Goal: Transaction & Acquisition: Purchase product/service

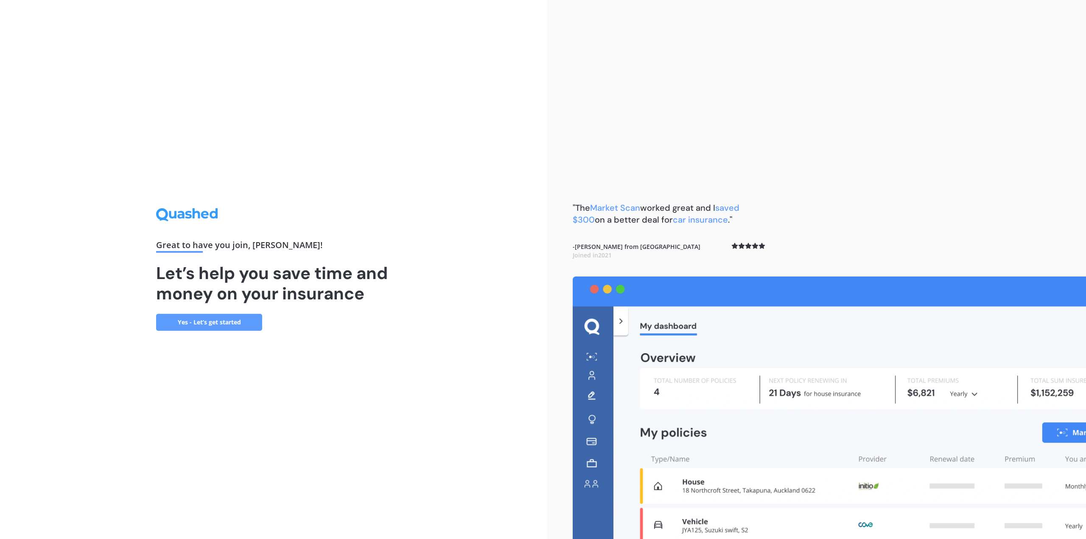
click at [221, 327] on link "Yes - Let’s get started" at bounding box center [209, 322] width 106 height 17
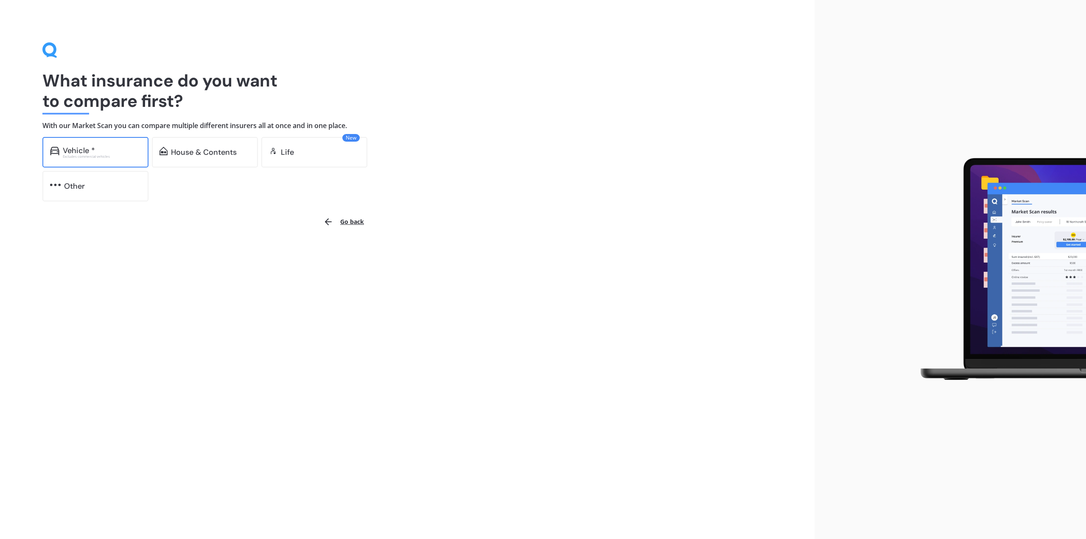
click at [109, 151] on div "Vehicle *" at bounding box center [102, 150] width 78 height 8
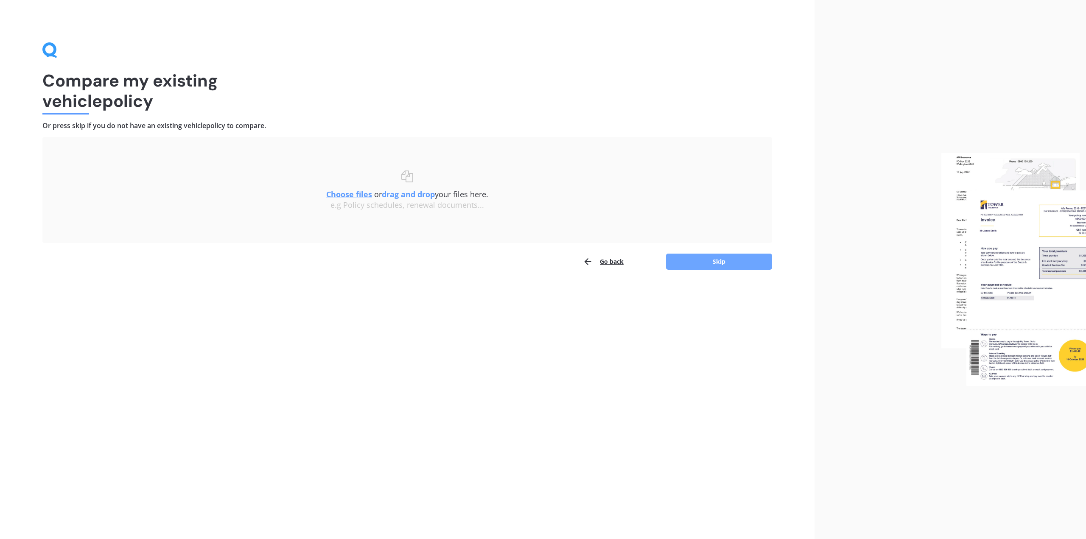
click at [711, 260] on button "Skip" at bounding box center [719, 262] width 106 height 16
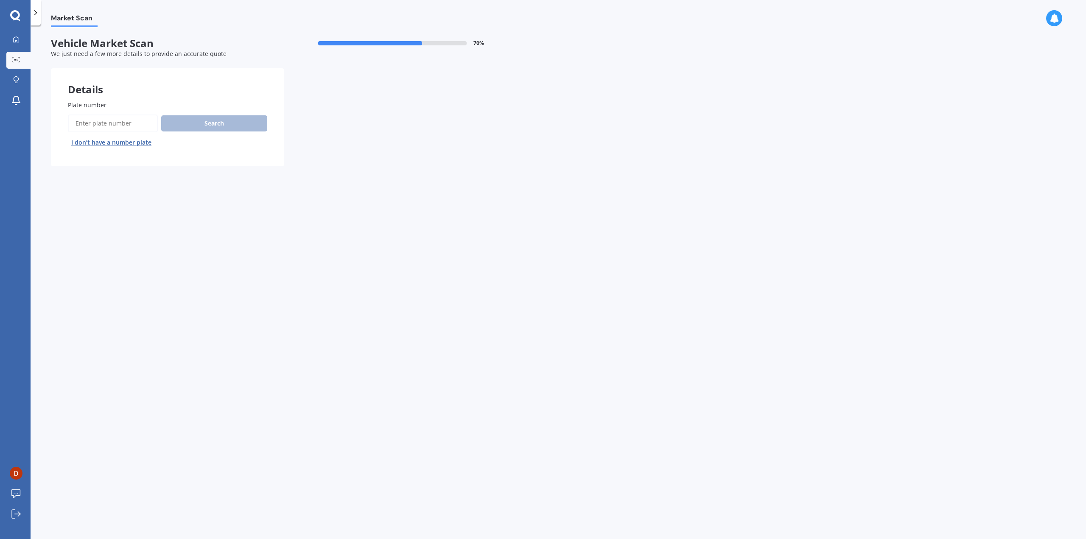
click at [122, 144] on button "I don’t have a number plate" at bounding box center [111, 143] width 87 height 14
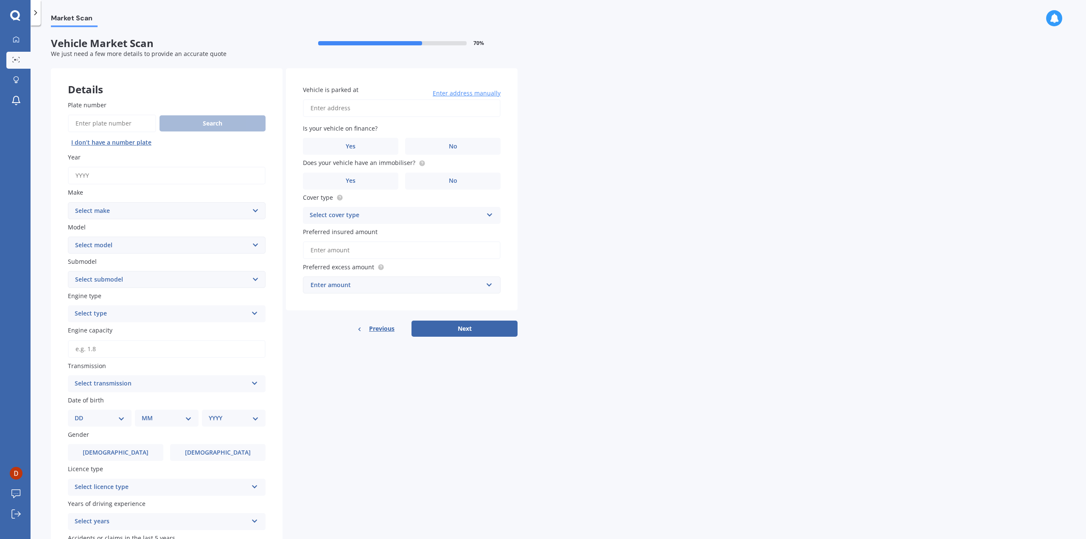
click at [119, 177] on input "Year" at bounding box center [167, 176] width 198 height 18
type input "1999"
click at [125, 204] on select "Select make AC ALFA ROMEO ASTON [PERSON_NAME] AUDI AUSTIN BEDFORD Bentley BMW B…" at bounding box center [167, 210] width 198 height 17
select select "TOYOTA"
click at [154, 208] on select "Select make AC ALFA ROMEO ASTON [PERSON_NAME] AUDI AUSTIN BEDFORD Bentley BMW B…" at bounding box center [167, 210] width 198 height 17
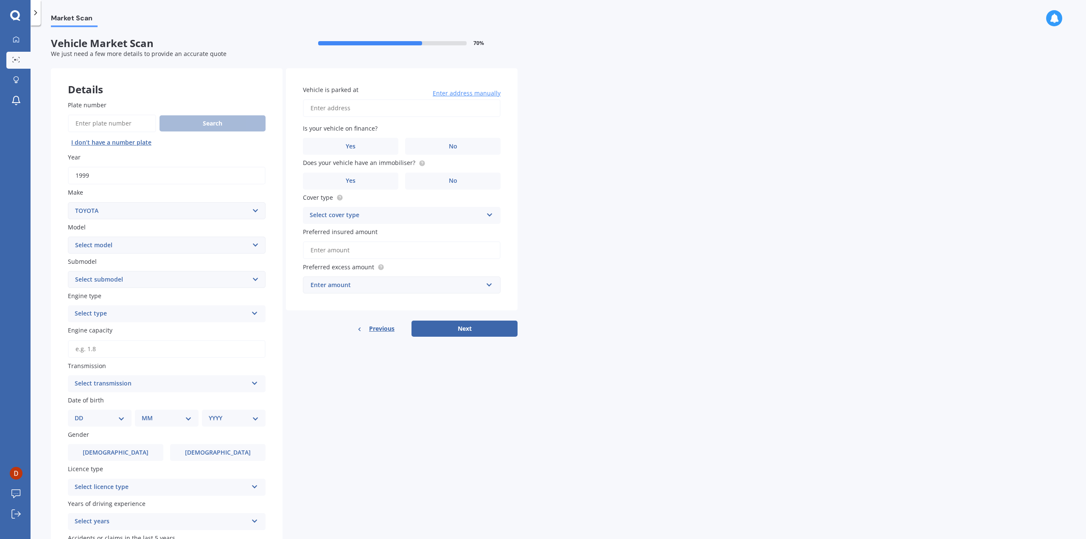
click at [138, 248] on select "Select model 4 Runner 86 [PERSON_NAME] Alphard Altezza Aqua Aristo Aurion Auris…" at bounding box center [167, 245] width 198 height 17
select select "COROLLA"
click at [68, 237] on select "Select model 4 Runner 86 [PERSON_NAME] Alphard Altezza Aqua Aristo Aurion Auris…" at bounding box center [167, 245] width 198 height 17
click at [132, 276] on select "Select submodel (All other) Axio Diesel [PERSON_NAME] 2WD [PERSON_NAME] 4WD FXG…" at bounding box center [167, 279] width 198 height 17
click at [68, 271] on select "Select submodel (All other) Axio Diesel [PERSON_NAME] 2WD [PERSON_NAME] 4WD FXG…" at bounding box center [167, 279] width 198 height 17
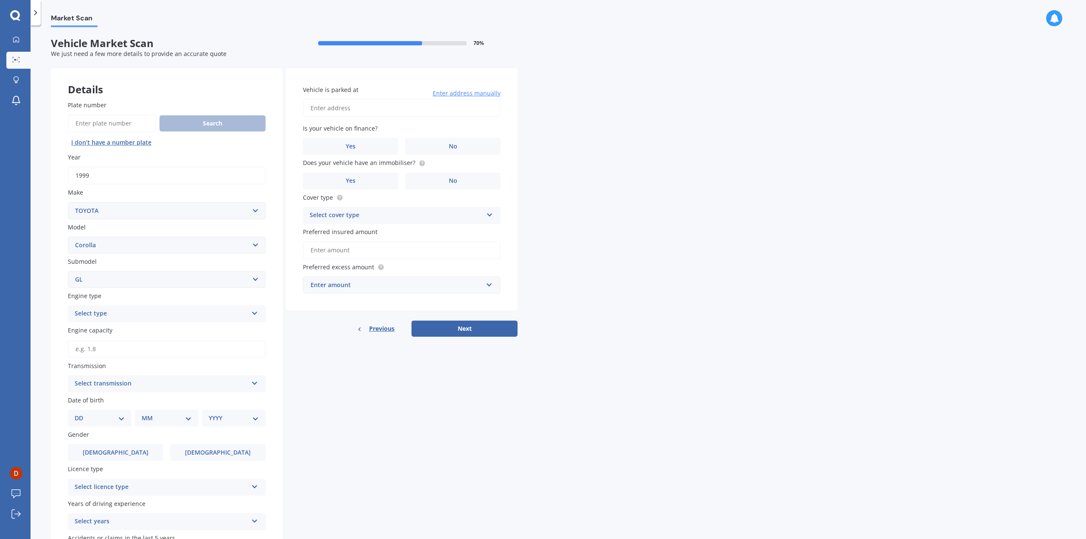
click at [132, 317] on div "Select type" at bounding box center [161, 314] width 173 height 10
click at [145, 285] on select "Select submodel (All other) Axio Diesel [PERSON_NAME] 2WD [PERSON_NAME] 4WD FXG…" at bounding box center [167, 279] width 198 height 17
click at [68, 271] on select "Select submodel (All other) Axio Diesel [PERSON_NAME] 2WD [PERSON_NAME] 4WD FXG…" at bounding box center [167, 279] width 198 height 17
click at [170, 316] on div "Petrol" at bounding box center [161, 314] width 173 height 10
click at [129, 376] on div "Hybrid" at bounding box center [166, 376] width 197 height 15
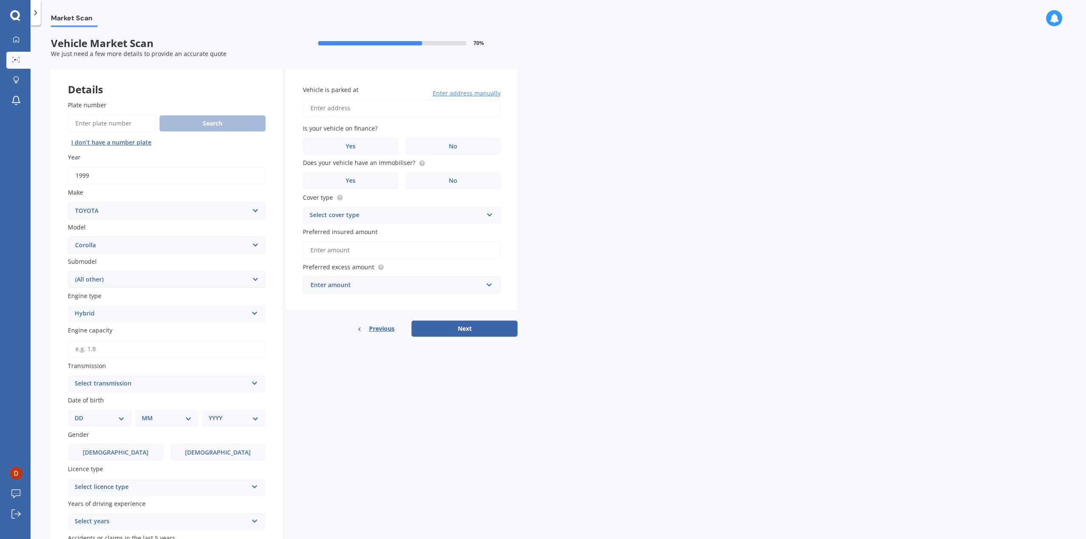
click at [176, 280] on select "Select submodel (All other) Axio Diesel [PERSON_NAME] 2WD [PERSON_NAME] 4WD FXG…" at bounding box center [167, 279] width 198 height 17
click at [311, 412] on div "Details Plate number Search I don’t have a number plate Year [DATE] Make Select…" at bounding box center [284, 324] width 467 height 513
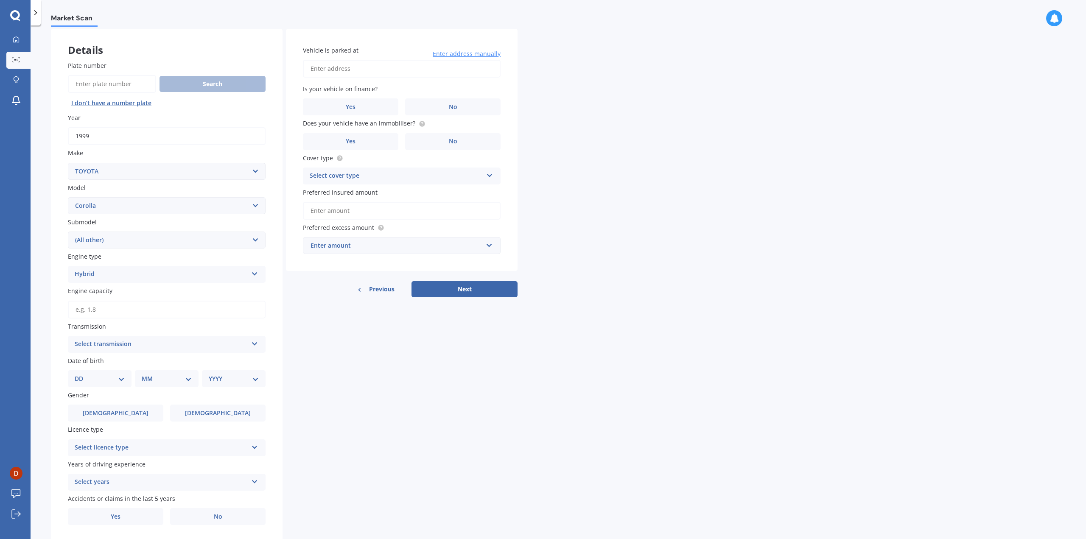
scroll to position [42, 0]
click at [141, 342] on div "Select transmission" at bounding box center [161, 341] width 173 height 10
click at [140, 362] on div "Auto" at bounding box center [166, 357] width 197 height 15
click at [164, 310] on input "Engine capacity" at bounding box center [167, 307] width 198 height 18
click at [136, 273] on div "Hybrid" at bounding box center [161, 271] width 173 height 10
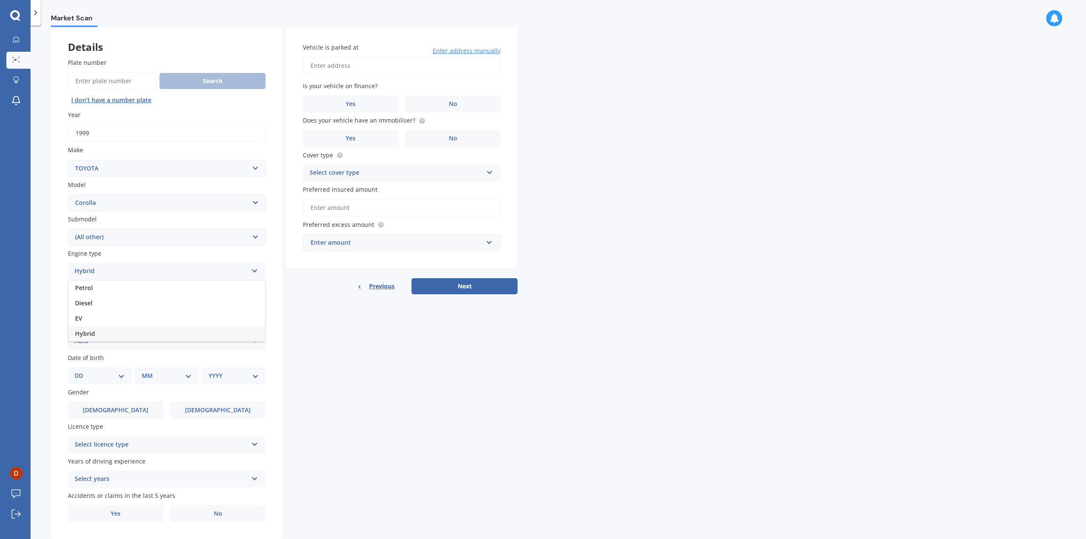
click at [140, 236] on select "Select submodel (All other) Axio Diesel [PERSON_NAME] 2WD [PERSON_NAME] 4WD FXG…" at bounding box center [167, 237] width 198 height 17
click at [68, 229] on select "Select submodel (All other) Axio Diesel [PERSON_NAME] 2WD [PERSON_NAME] 4WD FXG…" at bounding box center [167, 237] width 198 height 17
click at [116, 240] on select "Select submodel (All other) Axio Diesel [PERSON_NAME] 2WD [PERSON_NAME] 4WD FXG…" at bounding box center [167, 237] width 198 height 17
select select "GX CVT HATCH"
click at [68, 229] on select "Select submodel (All other) Axio Diesel [PERSON_NAME] 2WD [PERSON_NAME] 4WD FXG…" at bounding box center [167, 237] width 198 height 17
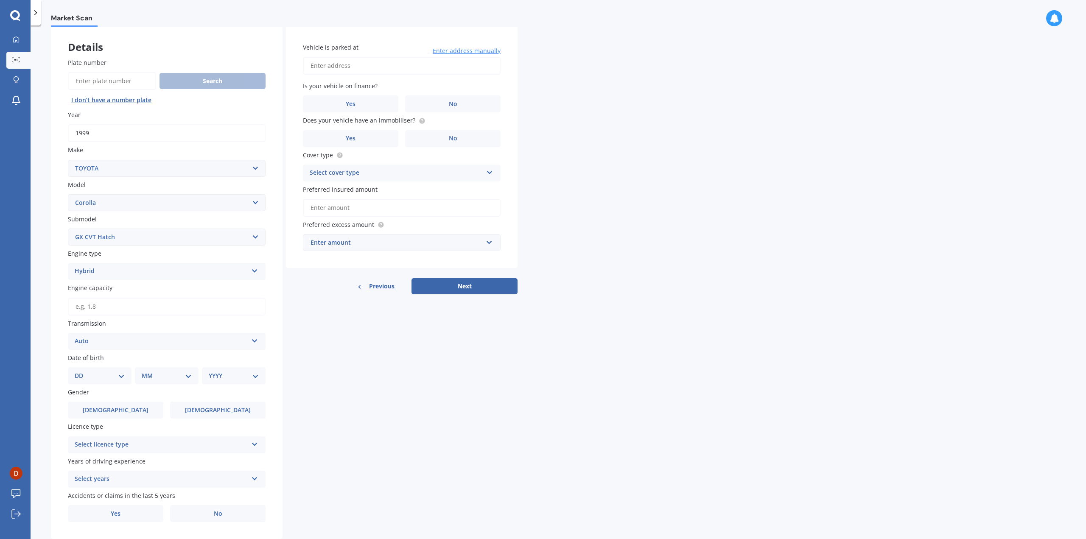
click at [143, 307] on input "Engine capacity" at bounding box center [167, 307] width 198 height 18
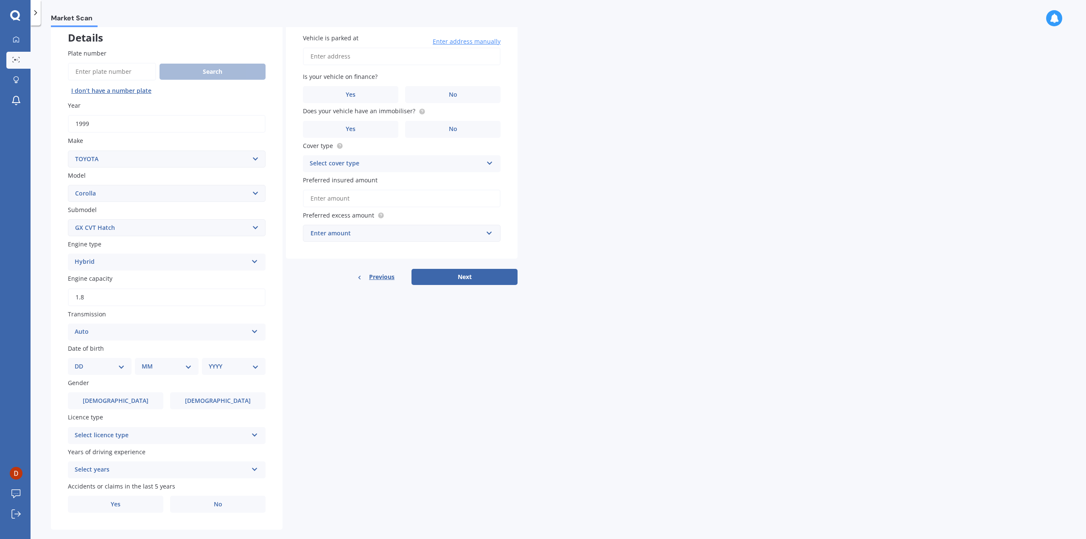
scroll to position [64, 0]
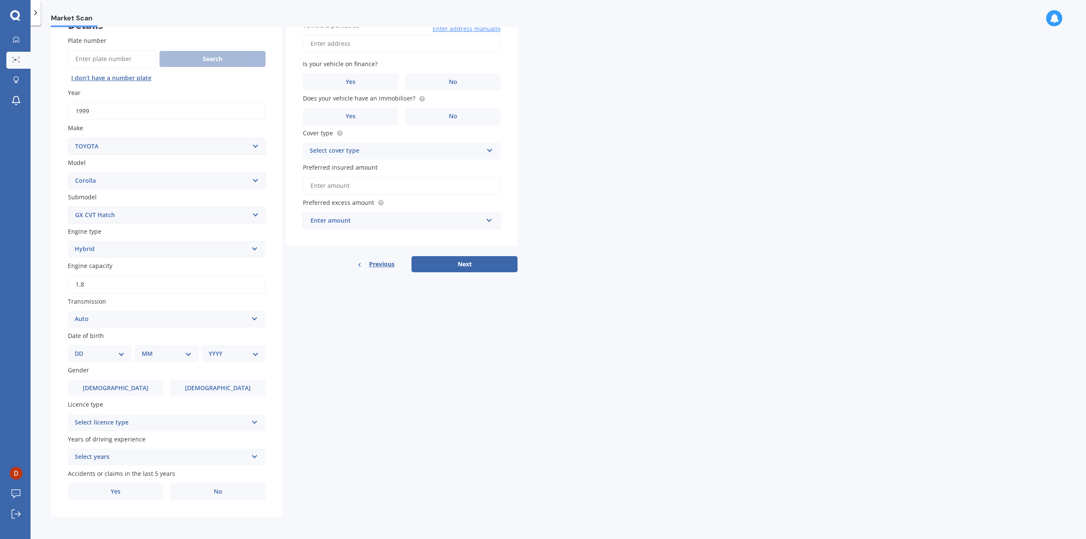
type input "1.8"
click at [112, 357] on select "DD 01 02 03 04 05 06 07 08 09 10 11 12 13 14 15 16 17 18 19 20 21 22 23 24 25 2…" at bounding box center [100, 353] width 50 height 9
click at [114, 358] on select "DD 01 02 03 04 05 06 07 08 09 10 11 12 13 14 15 16 17 18 19 20 21 22 23 24 25 2…" at bounding box center [100, 353] width 50 height 9
select select "10"
click at [81, 349] on select "DD 01 02 03 04 05 06 07 08 09 10 11 12 13 14 15 16 17 18 19 20 21 22 23 24 25 2…" at bounding box center [100, 353] width 50 height 9
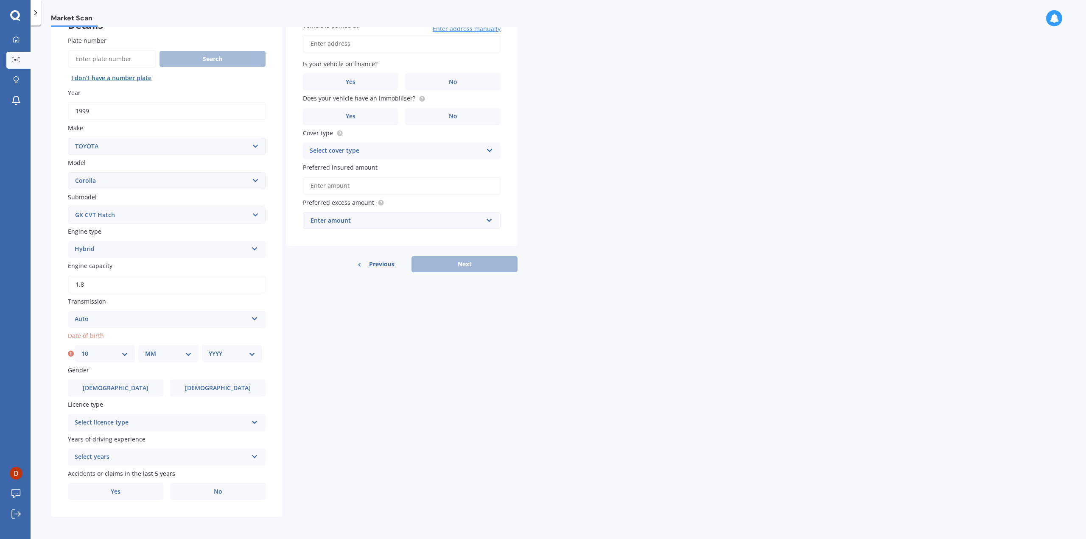
click at [168, 356] on select "MM 01 02 03 04 05 06 07 08 09 10 11 12" at bounding box center [168, 353] width 47 height 9
select select "11"
click at [145, 349] on select "MM 01 02 03 04 05 06 07 08 09 10 11 12" at bounding box center [168, 353] width 47 height 9
click at [238, 358] on select "YYYY 2025 2024 2023 2022 2021 2020 2019 2018 2017 2016 2015 2014 2013 2012 2011…" at bounding box center [232, 353] width 47 height 9
select select "1989"
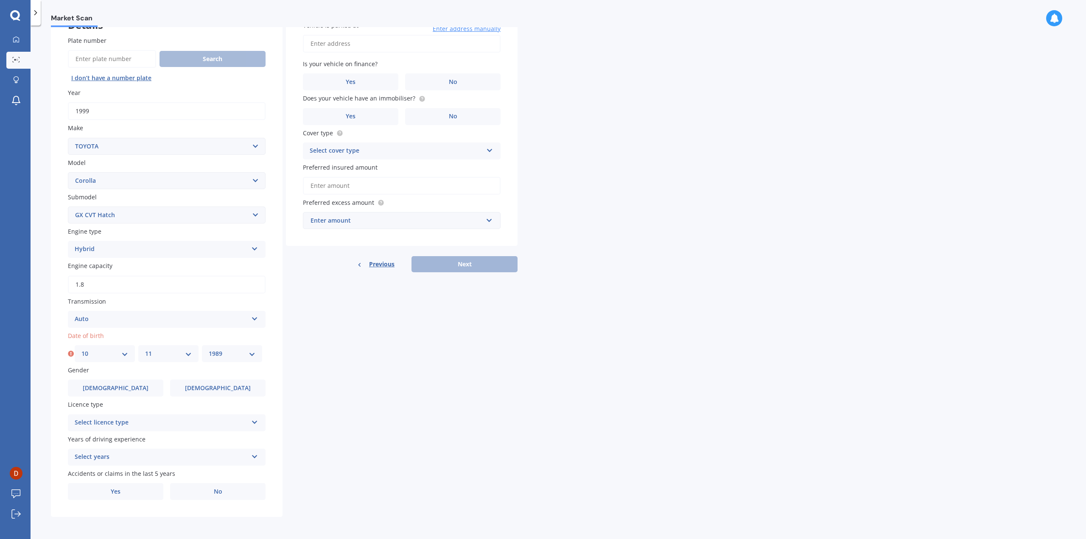
click at [209, 349] on select "YYYY 2025 2024 2023 2022 2021 2020 2019 2018 2017 2016 2015 2014 2013 2012 2011…" at bounding box center [232, 353] width 47 height 9
click at [139, 387] on label "[DEMOGRAPHIC_DATA]" at bounding box center [115, 388] width 95 height 17
click at [0, 0] on input "[DEMOGRAPHIC_DATA]" at bounding box center [0, 0] width 0 height 0
click at [153, 425] on div "Select licence type" at bounding box center [161, 423] width 173 height 10
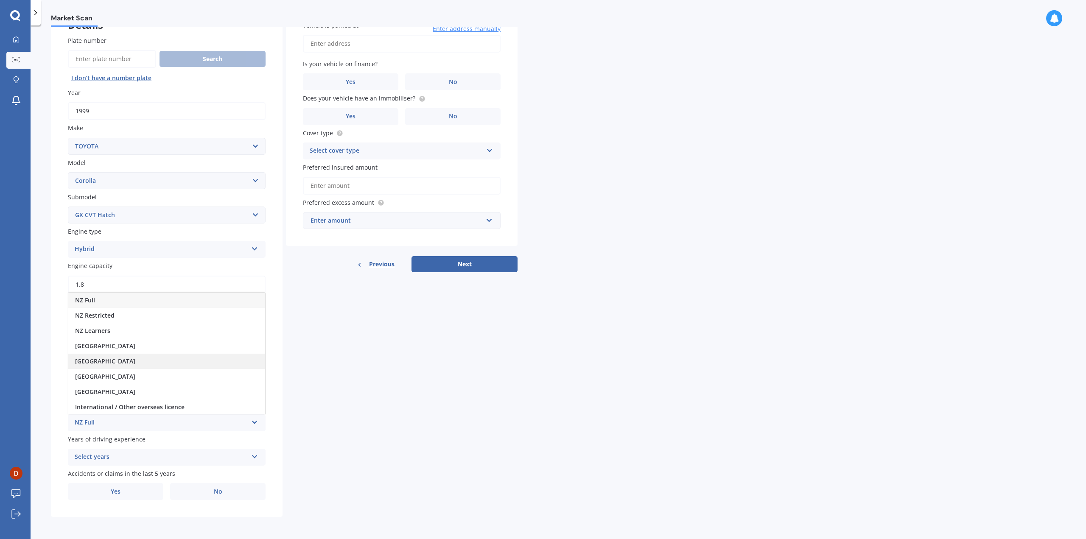
click at [121, 361] on span "[GEOGRAPHIC_DATA]" at bounding box center [105, 361] width 60 height 8
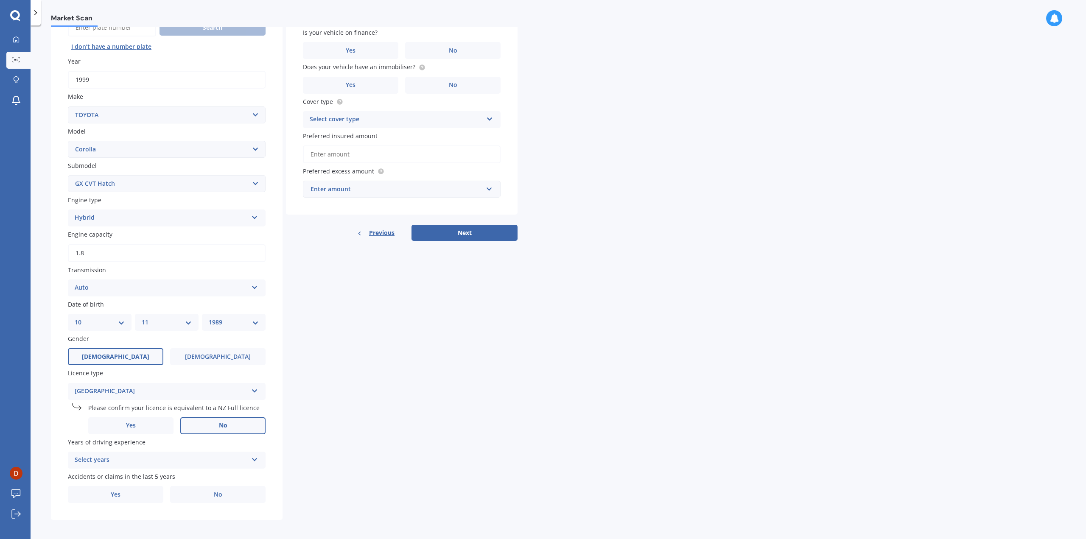
scroll to position [99, 0]
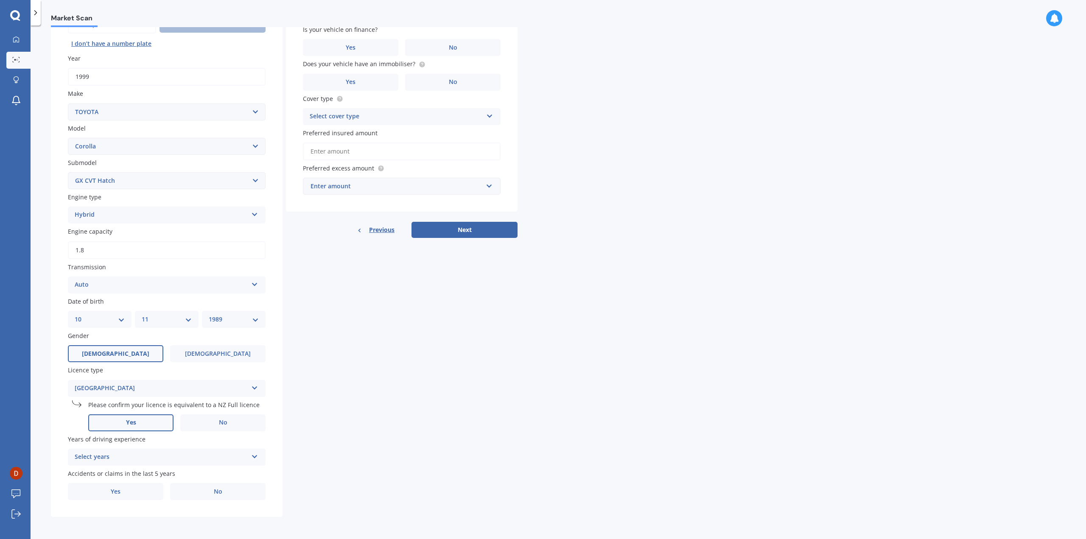
click at [144, 427] on label "Yes" at bounding box center [130, 422] width 85 height 17
click at [0, 0] on input "Yes" at bounding box center [0, 0] width 0 height 0
click at [218, 459] on div "Select years" at bounding box center [161, 457] width 173 height 10
click at [110, 376] on span "5 or more years" at bounding box center [98, 379] width 46 height 8
click at [197, 493] on label "No" at bounding box center [217, 491] width 95 height 17
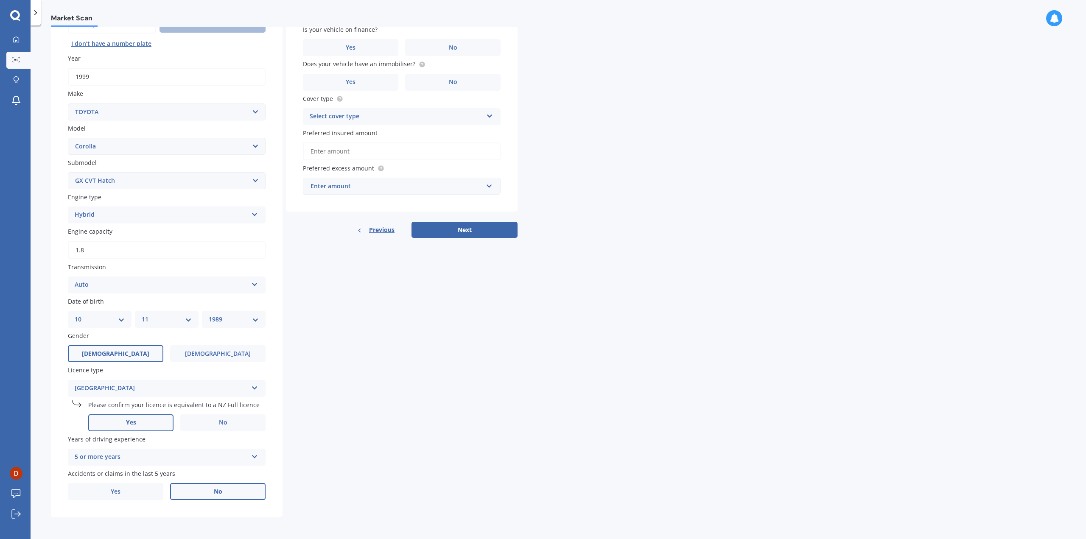
click at [0, 0] on input "No" at bounding box center [0, 0] width 0 height 0
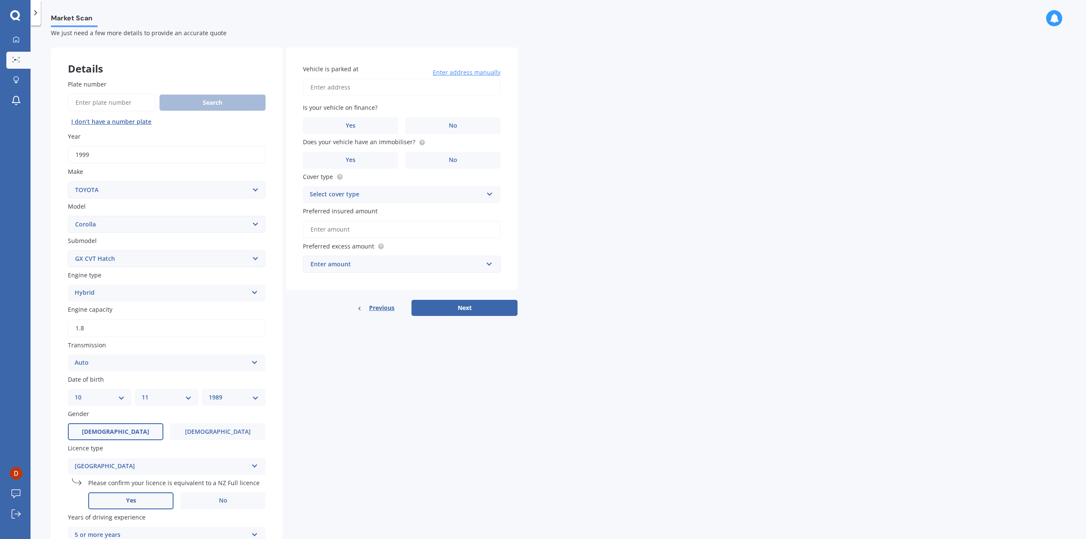
scroll to position [0, 0]
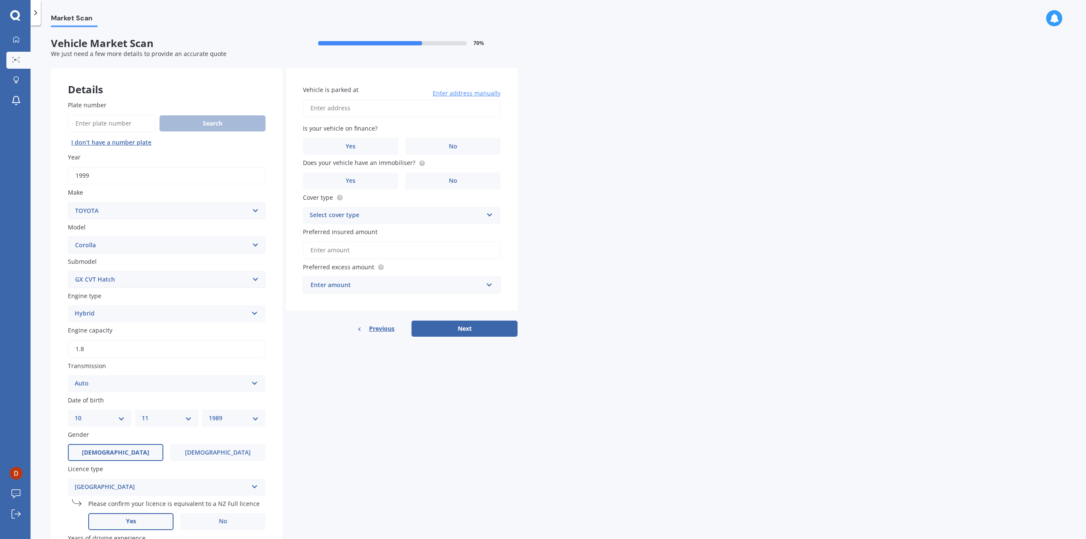
click at [335, 107] on input "Vehicle is parked at" at bounding box center [402, 108] width 198 height 18
type input "[STREET_ADDRESS]"
click at [449, 145] on span "No" at bounding box center [453, 146] width 8 height 7
click at [0, 0] on input "No" at bounding box center [0, 0] width 0 height 0
click at [391, 183] on label "Yes" at bounding box center [350, 181] width 95 height 17
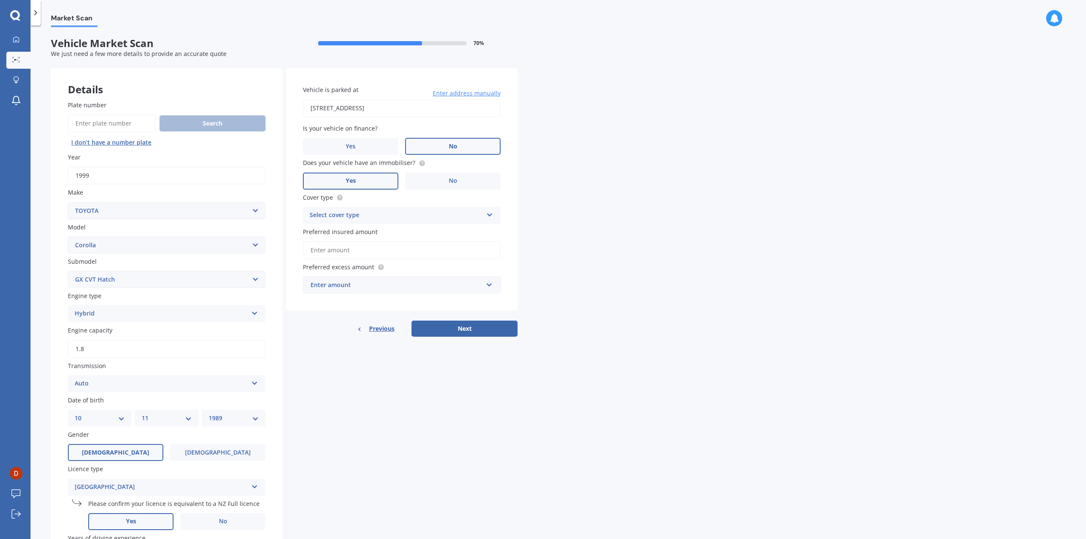
click at [0, 0] on input "Yes" at bounding box center [0, 0] width 0 height 0
click at [375, 218] on div "Select cover type" at bounding box center [396, 215] width 173 height 10
click at [364, 229] on div "Comprehensive" at bounding box center [401, 231] width 197 height 15
click at [375, 254] on input "Preferred insured amount" at bounding box center [402, 250] width 198 height 18
click at [584, 269] on div "Market Scan Vehicle Market Scan 70 % We just need a few more details to provide…" at bounding box center [558, 284] width 1055 height 514
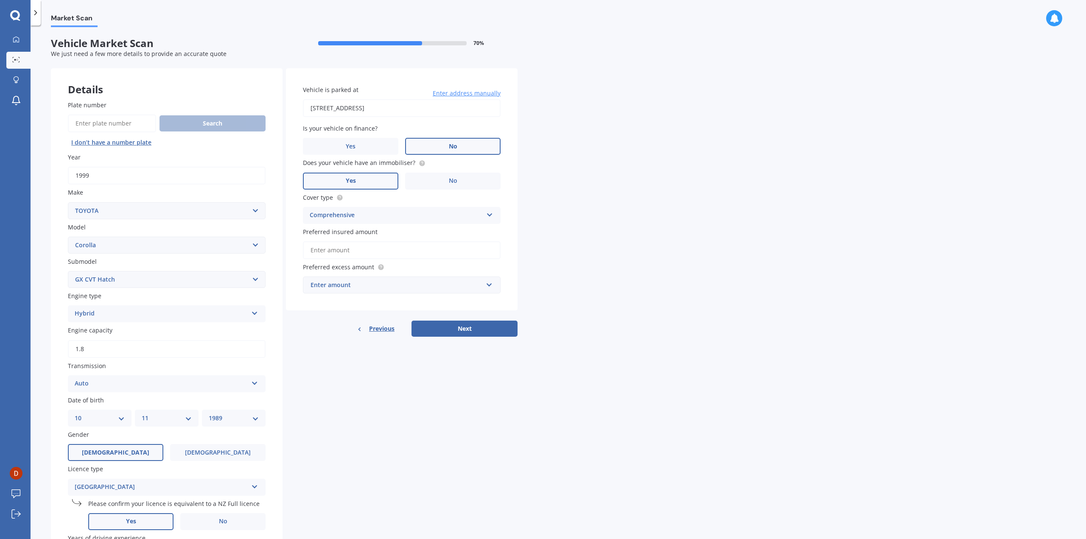
click at [430, 288] on div "Enter amount" at bounding box center [397, 284] width 172 height 9
click at [350, 348] on div "$750" at bounding box center [401, 348] width 197 height 16
click at [364, 253] on input "Preferred insured amount" at bounding box center [402, 250] width 198 height 18
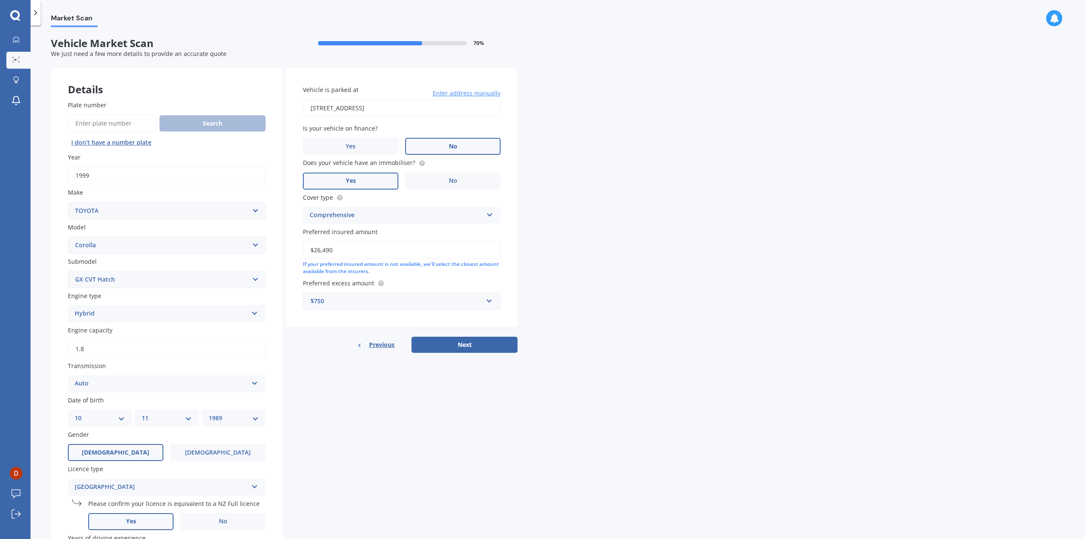
type input "$26,490"
drag, startPoint x: 655, startPoint y: 277, endPoint x: 658, endPoint y: 290, distance: 12.8
click at [655, 291] on div "Market Scan Vehicle Market Scan 70 % We just need a few more details to provide…" at bounding box center [558, 284] width 1055 height 514
click at [469, 342] on button "Next" at bounding box center [464, 345] width 106 height 16
select select "10"
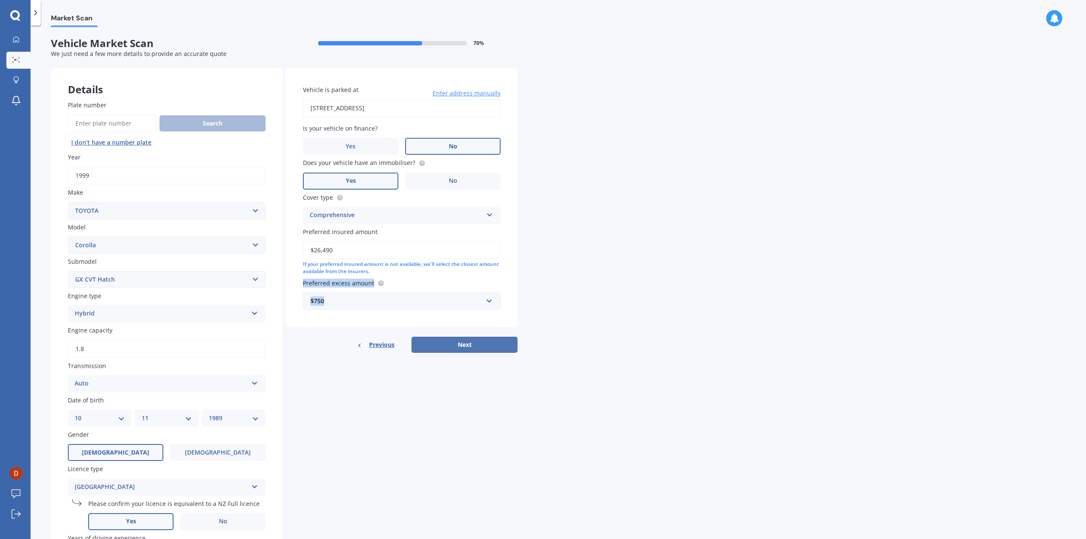
select select "11"
select select "1989"
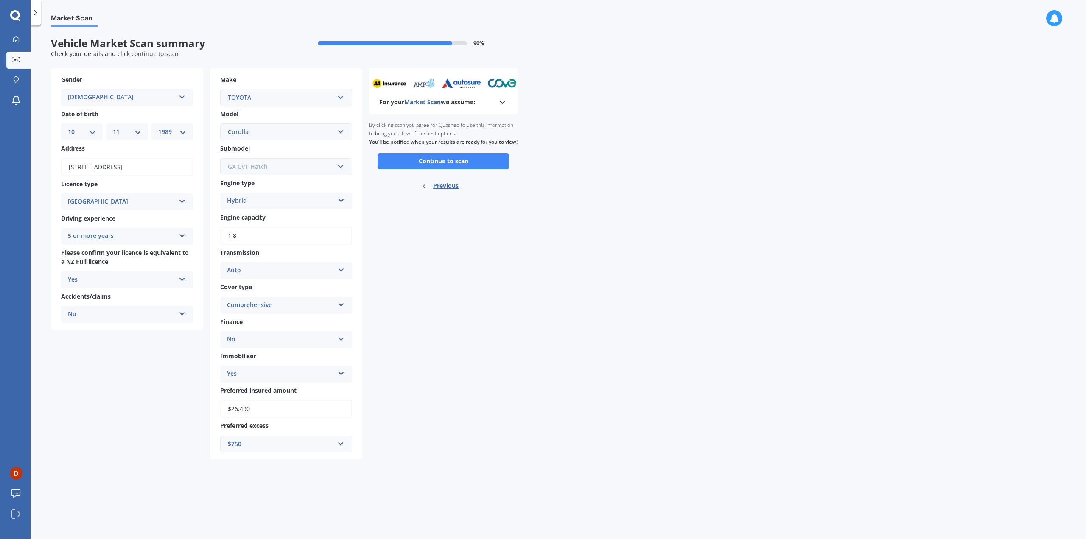
click at [305, 171] on input "text" at bounding box center [283, 167] width 124 height 16
click at [271, 257] on div "Hatch" at bounding box center [286, 253] width 131 height 16
click at [423, 240] on div "For your Market Scan we assume: Ready to go By clicking scan you agree for Quas…" at bounding box center [443, 263] width 148 height 391
click at [271, 169] on div "Hatch" at bounding box center [281, 166] width 106 height 9
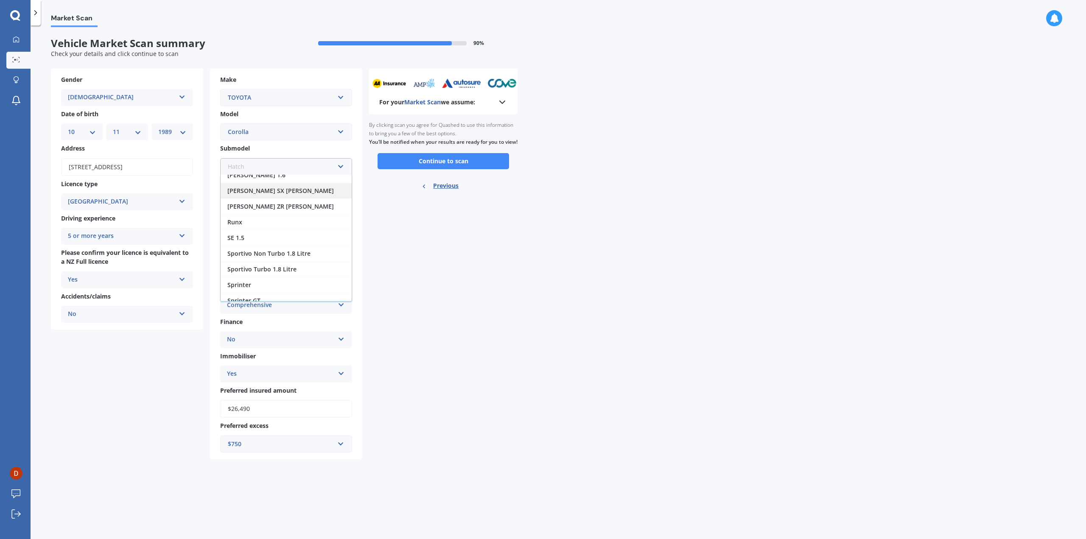
scroll to position [339, 0]
click at [263, 207] on span "[PERSON_NAME] ZR [PERSON_NAME]" at bounding box center [280, 204] width 106 height 8
click at [432, 214] on div "For your Market Scan we assume: Ready to go By clicking scan you agree for Quas…" at bounding box center [443, 263] width 148 height 391
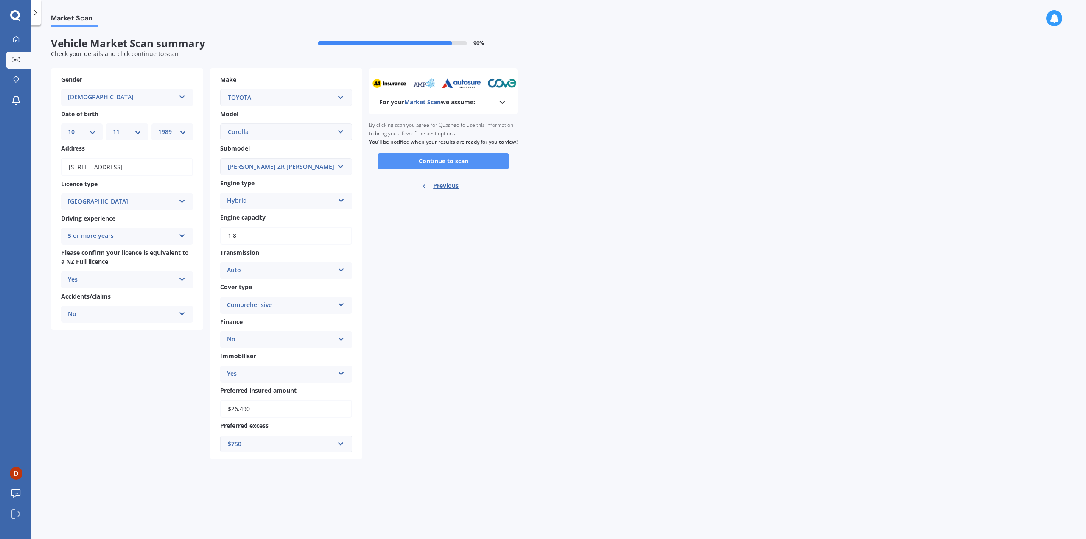
click at [460, 169] on button "Continue to scan" at bounding box center [443, 161] width 131 height 16
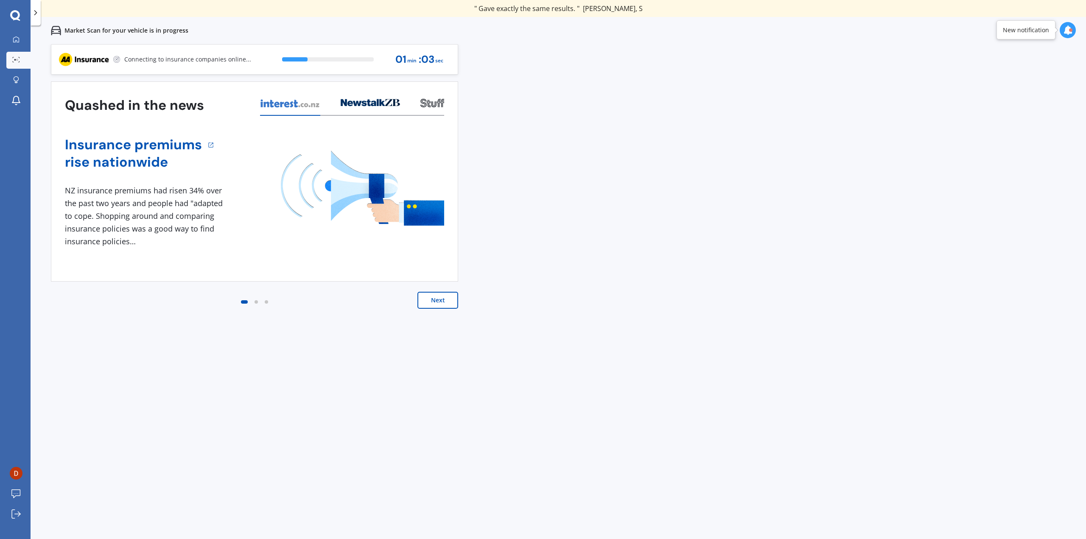
click at [426, 300] on button "Next" at bounding box center [437, 300] width 41 height 17
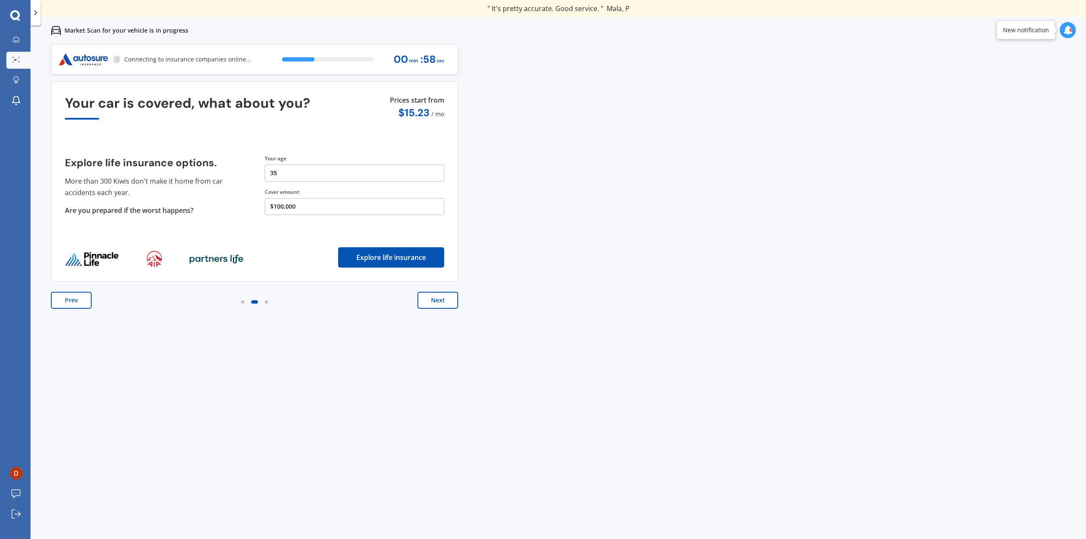
click at [420, 301] on button "Next" at bounding box center [437, 300] width 41 height 17
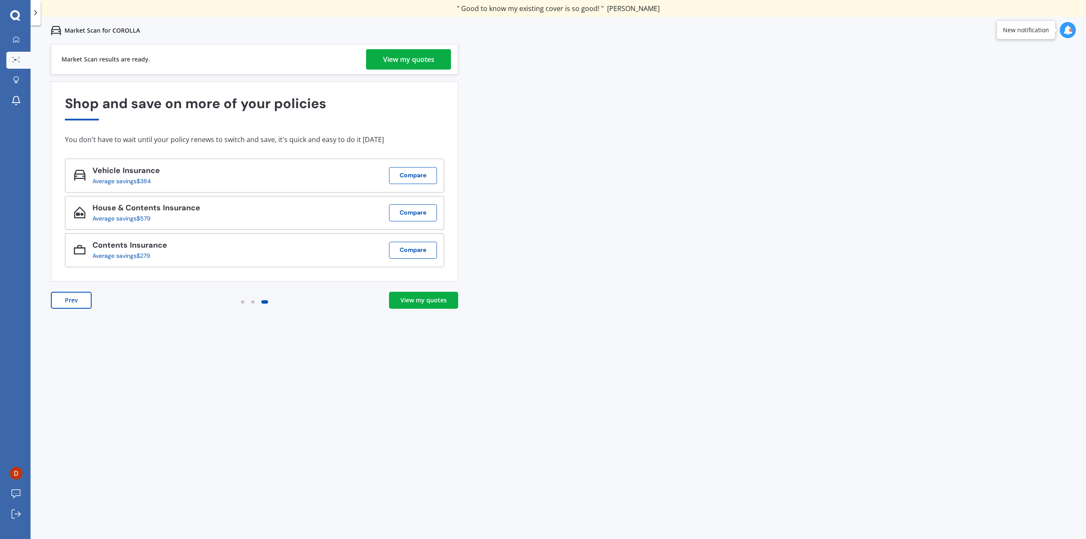
click at [440, 60] on link "View my quotes" at bounding box center [408, 59] width 85 height 20
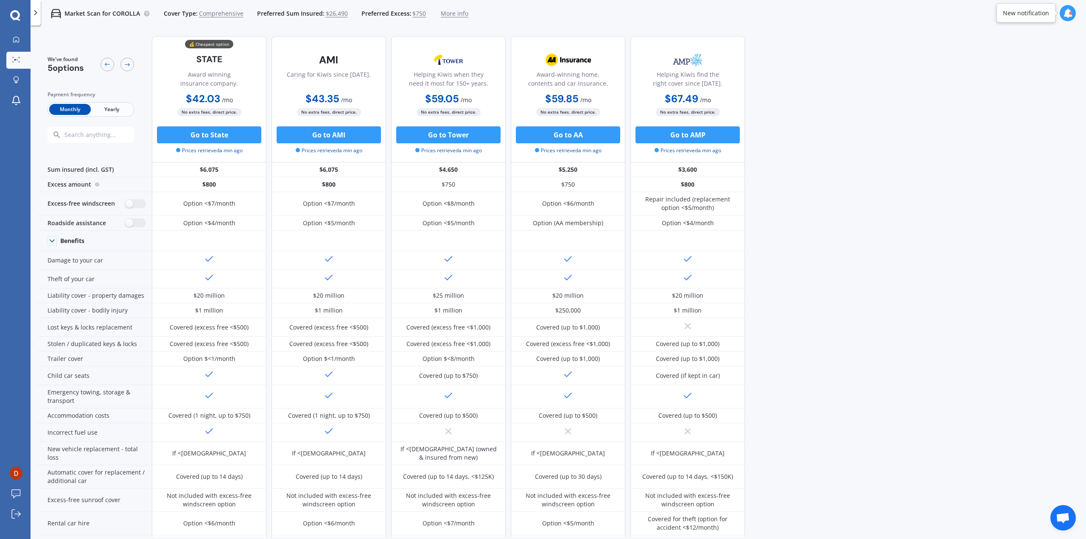
click at [111, 106] on span "Yearly" at bounding box center [112, 109] width 42 height 11
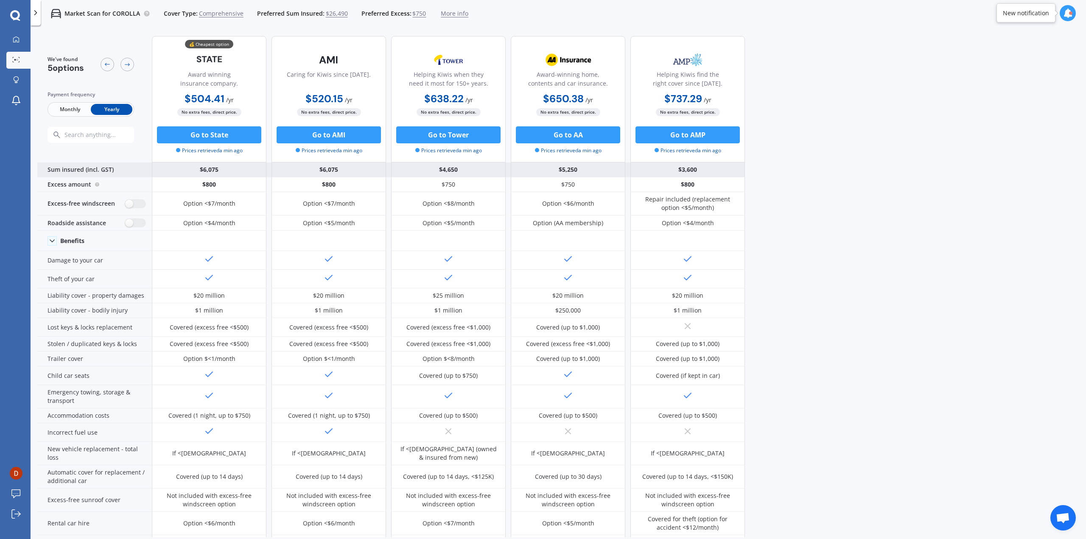
click at [137, 170] on div "Sum insured (incl. GST)" at bounding box center [94, 169] width 115 height 15
click at [112, 169] on div "Sum insured (incl. GST)" at bounding box center [94, 169] width 115 height 15
click at [64, 170] on div "Sum insured (incl. GST)" at bounding box center [94, 169] width 115 height 15
drag, startPoint x: 64, startPoint y: 170, endPoint x: 70, endPoint y: 172, distance: 7.0
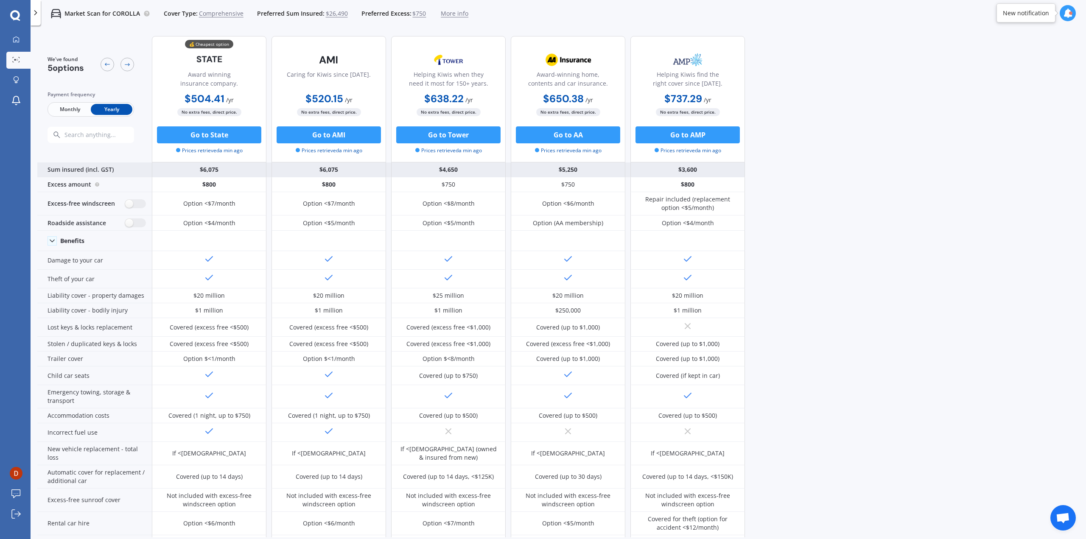
click at [64, 171] on div "Sum insured (incl. GST)" at bounding box center [94, 169] width 115 height 15
click at [78, 172] on div "Sum insured (incl. GST)" at bounding box center [94, 169] width 115 height 15
drag, startPoint x: 78, startPoint y: 172, endPoint x: 67, endPoint y: 171, distance: 10.7
click at [76, 172] on div "Sum insured (incl. GST)" at bounding box center [94, 169] width 115 height 15
click at [217, 169] on div "$6,075" at bounding box center [209, 169] width 115 height 15
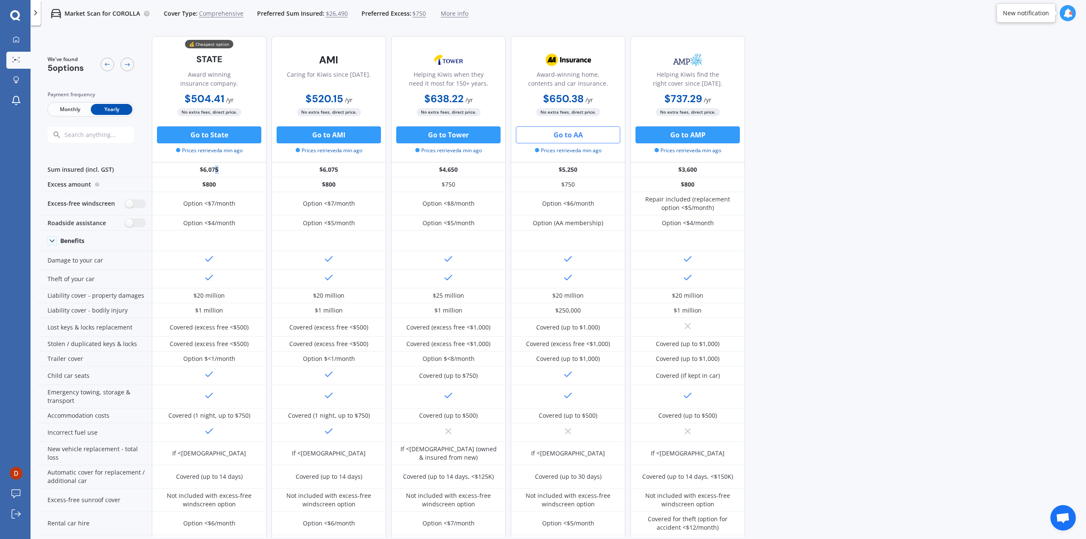
click at [562, 137] on button "Go to AA" at bounding box center [568, 134] width 104 height 17
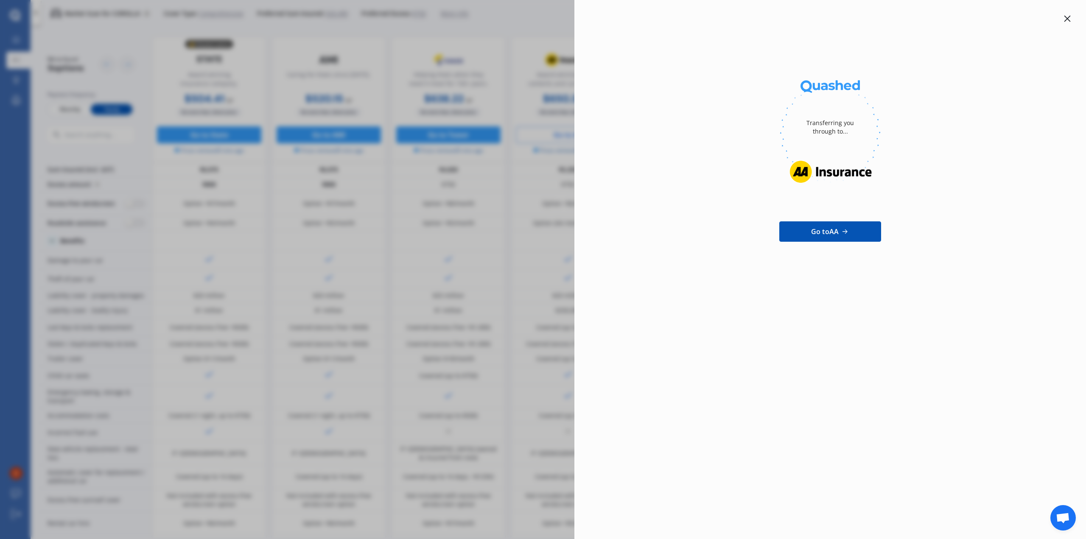
click at [833, 146] on div "Transferring you through to..." at bounding box center [830, 127] width 68 height 51
drag, startPoint x: 96, startPoint y: 39, endPoint x: 38, endPoint y: 5, distance: 67.9
click at [90, 30] on div "Transferring you through to... Go to AA" at bounding box center [543, 269] width 1086 height 539
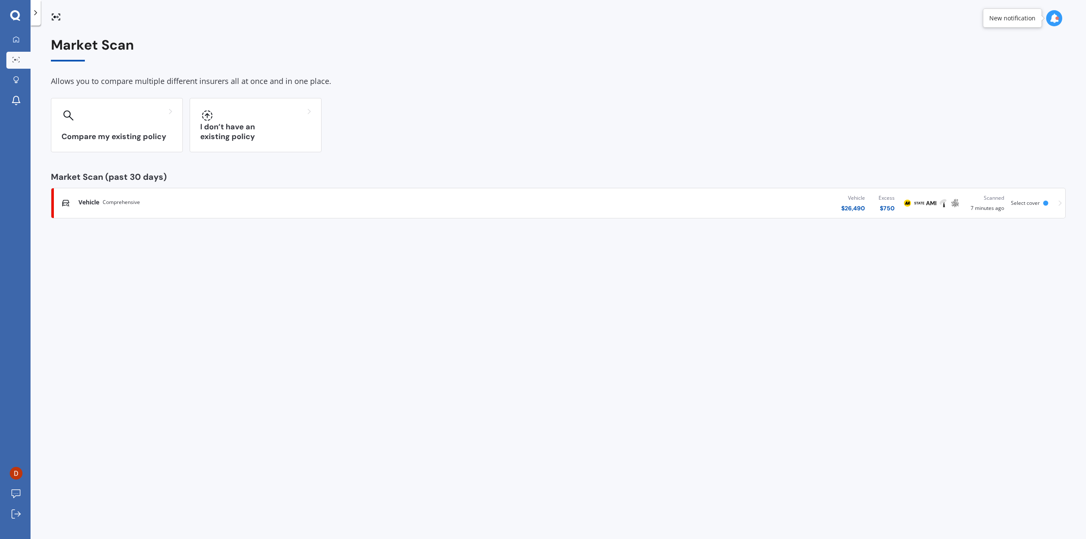
click at [194, 209] on div "Vehicle Comprehensive Vehicle $ 26,490 Excess $ 750 Scanned 7 minutes ago Selec…" at bounding box center [558, 202] width 1007 height 25
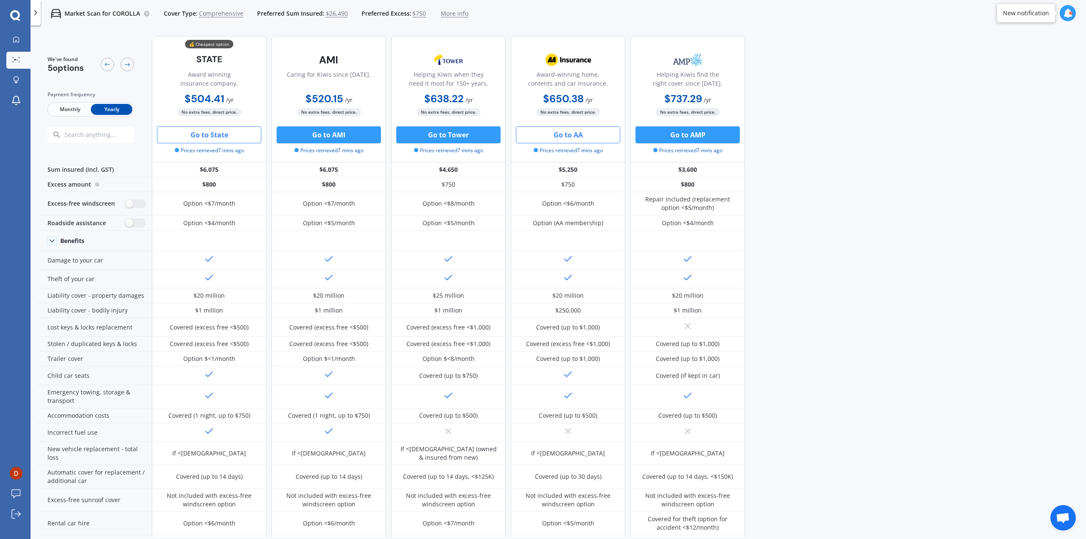
click at [225, 131] on button "Go to State" at bounding box center [209, 134] width 104 height 17
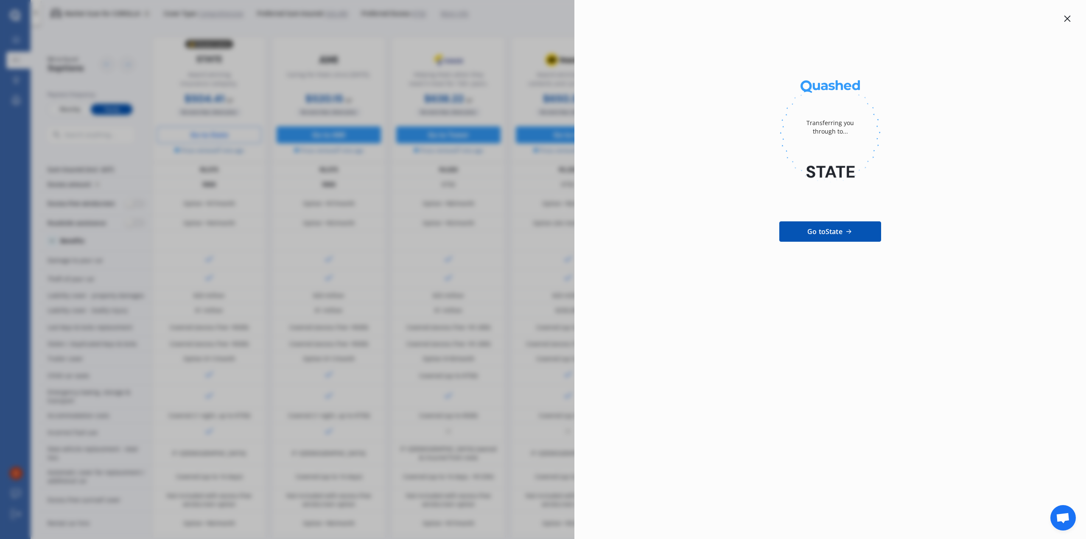
click at [397, 76] on div "Transferring you through to... Go to State" at bounding box center [543, 269] width 1086 height 539
click at [1064, 20] on icon at bounding box center [1067, 18] width 7 height 7
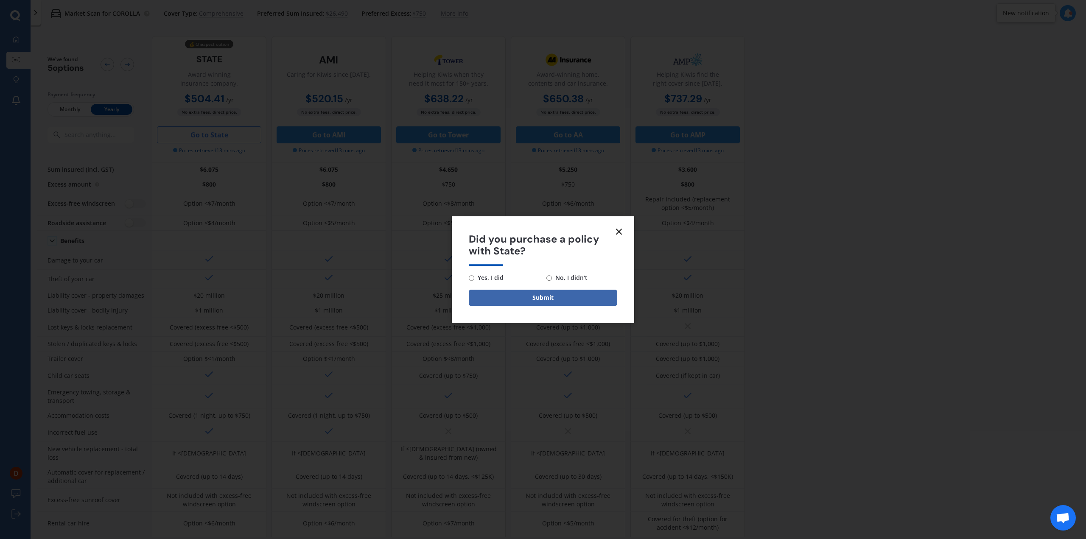
click at [621, 232] on icon at bounding box center [619, 232] width 10 height 10
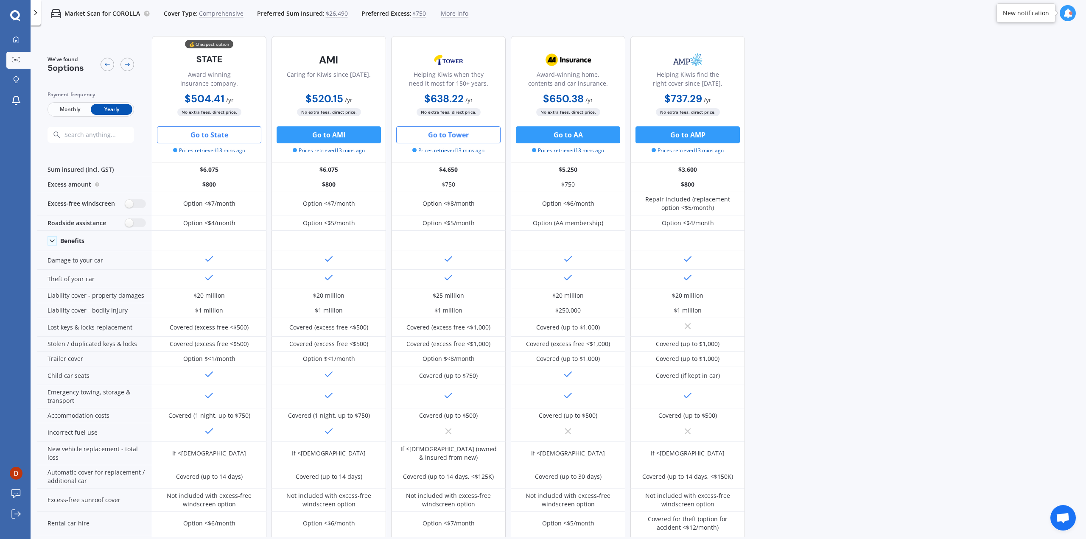
click at [448, 139] on button "Go to Tower" at bounding box center [448, 134] width 104 height 17
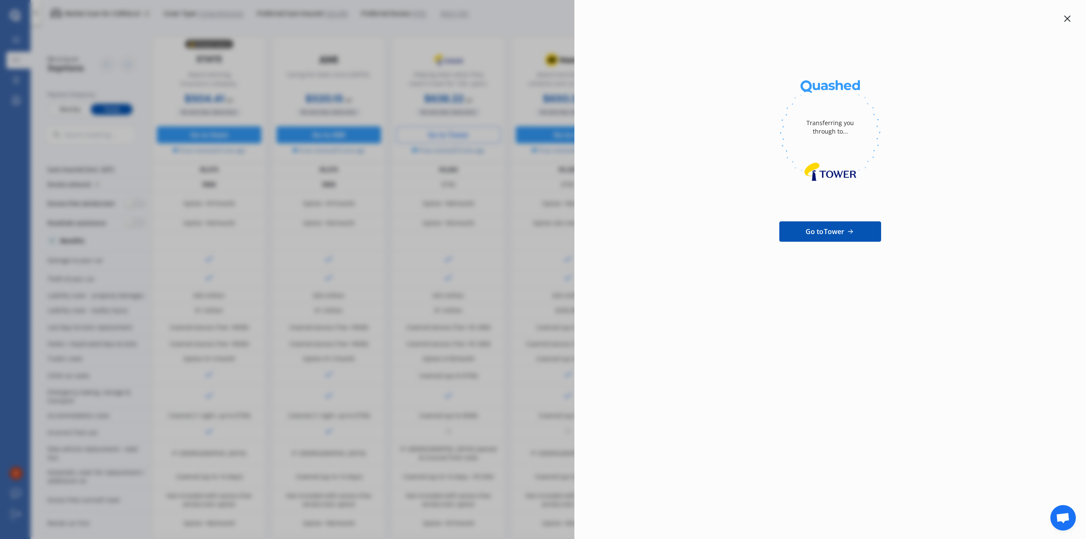
click at [1070, 17] on icon at bounding box center [1067, 18] width 7 height 7
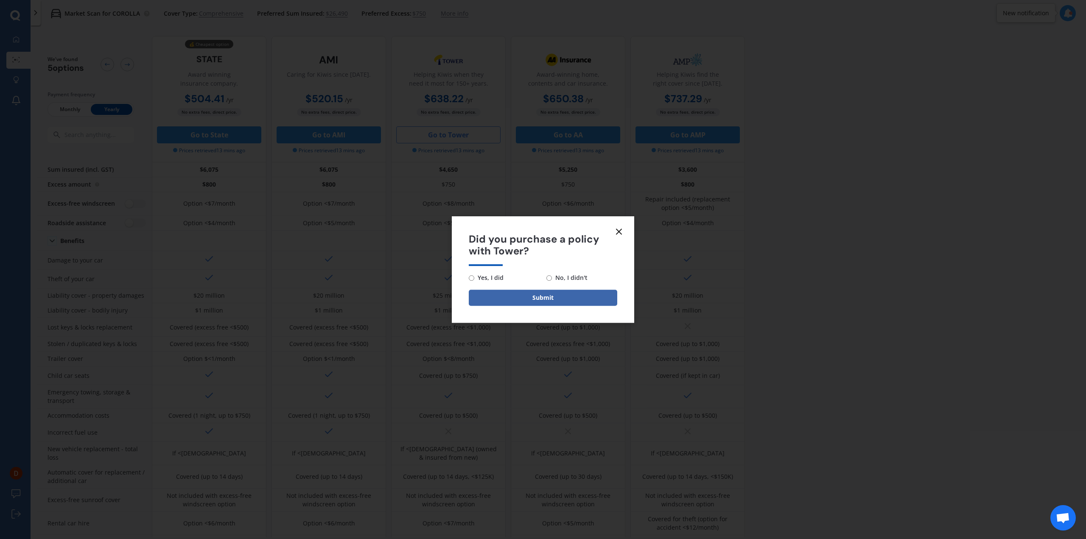
click at [620, 229] on icon at bounding box center [619, 232] width 10 height 10
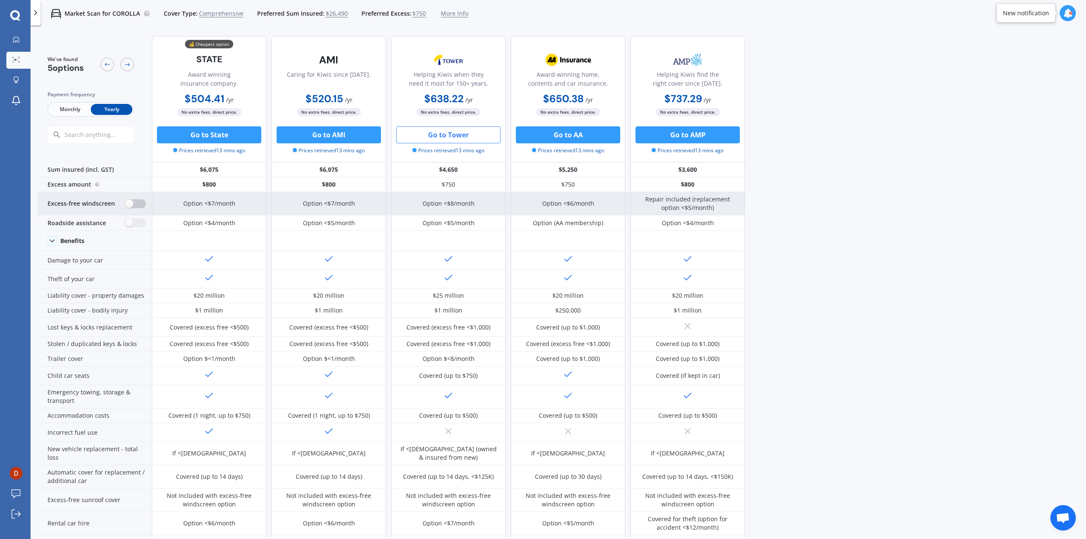
click at [127, 206] on label at bounding box center [135, 203] width 21 height 9
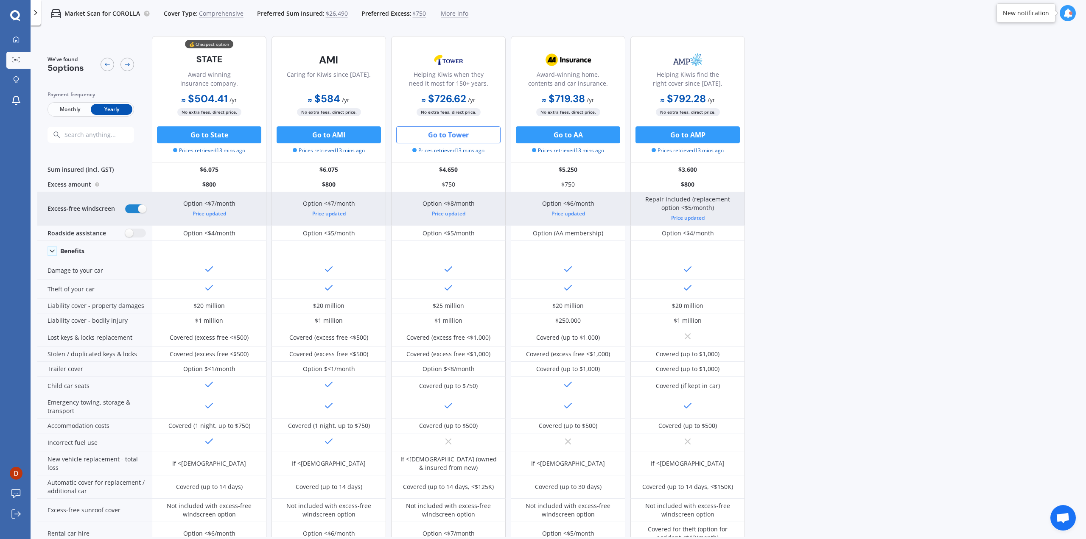
click at [137, 216] on div "Excess-free windscreen" at bounding box center [94, 209] width 115 height 34
click at [140, 209] on label at bounding box center [135, 208] width 21 height 9
radio input "false"
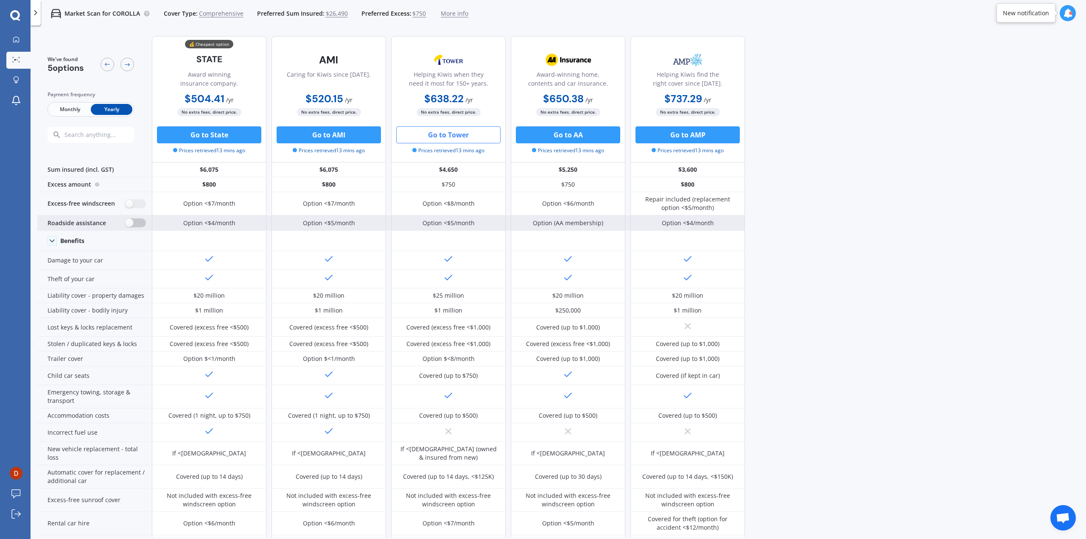
click at [137, 221] on label at bounding box center [135, 222] width 21 height 9
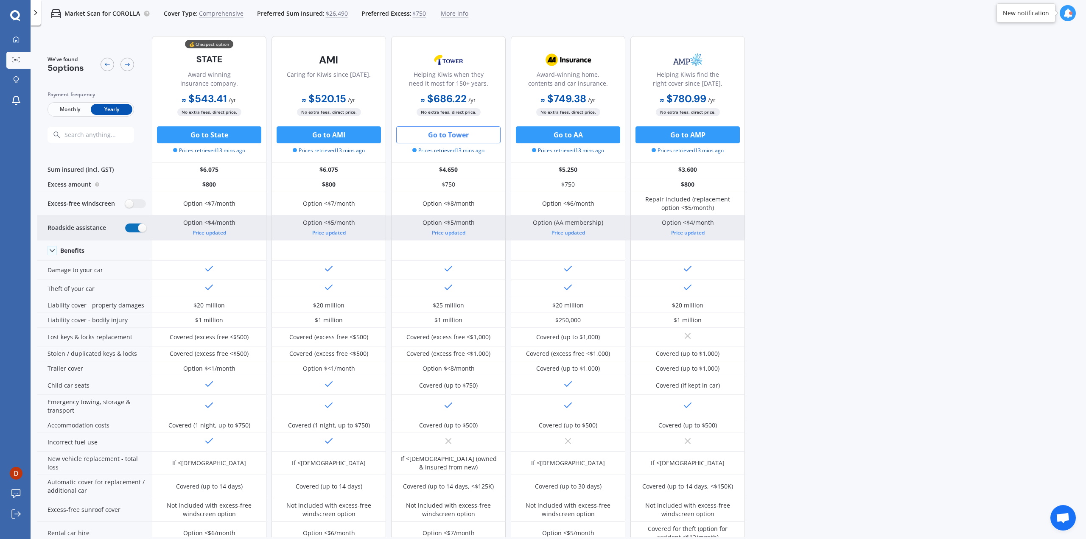
click at [135, 225] on label at bounding box center [135, 228] width 21 height 9
radio input "false"
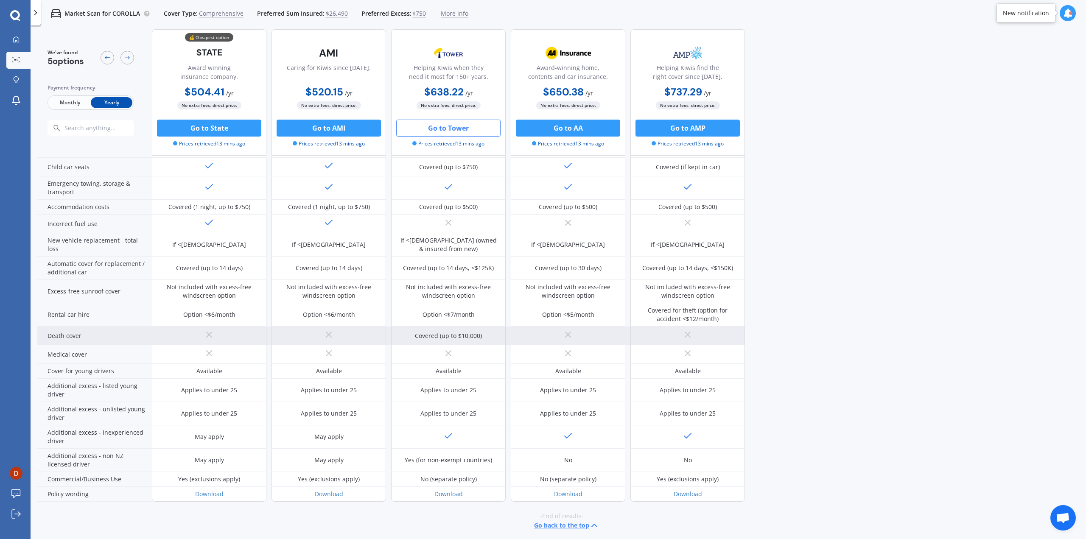
scroll to position [212, 0]
